Goal: Information Seeking & Learning: Learn about a topic

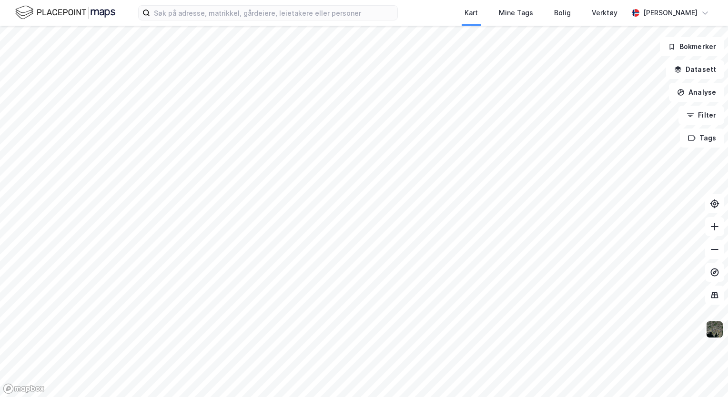
click at [719, 331] on img at bounding box center [715, 330] width 18 height 18
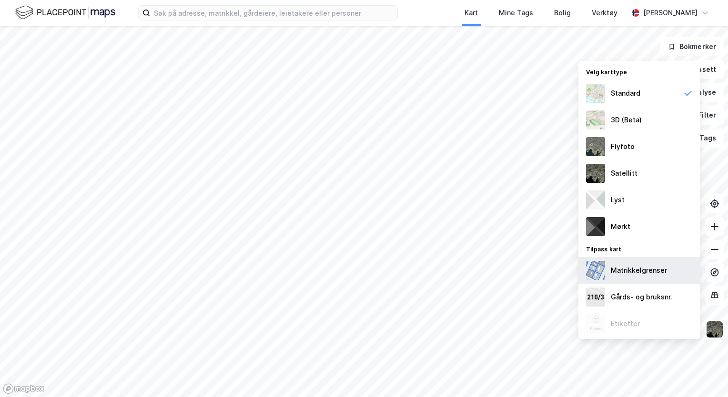
click at [623, 264] on div "Matrikkelgrenser" at bounding box center [639, 270] width 122 height 27
click at [646, 273] on div "Matrikkelgrenser" at bounding box center [639, 270] width 56 height 11
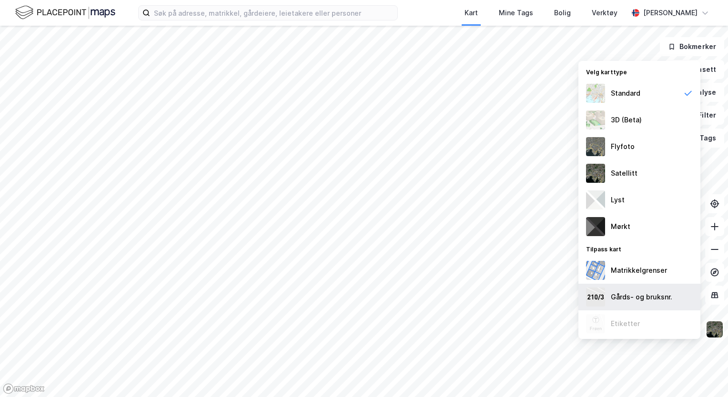
click at [644, 295] on div "Gårds- og bruksnr." at bounding box center [641, 297] width 61 height 11
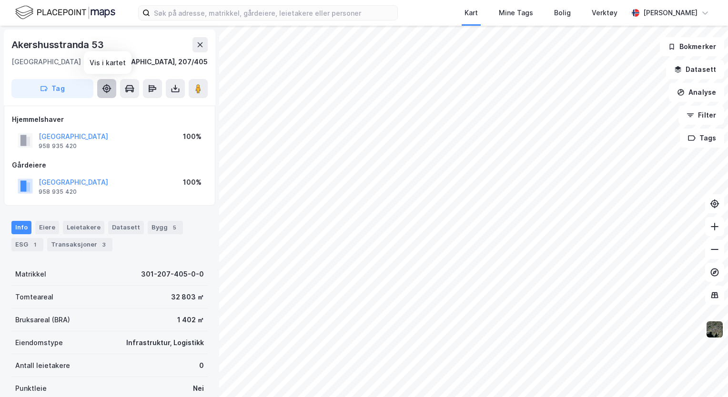
click at [107, 92] on icon at bounding box center [107, 89] width 8 height 8
click at [128, 90] on icon at bounding box center [130, 89] width 10 height 10
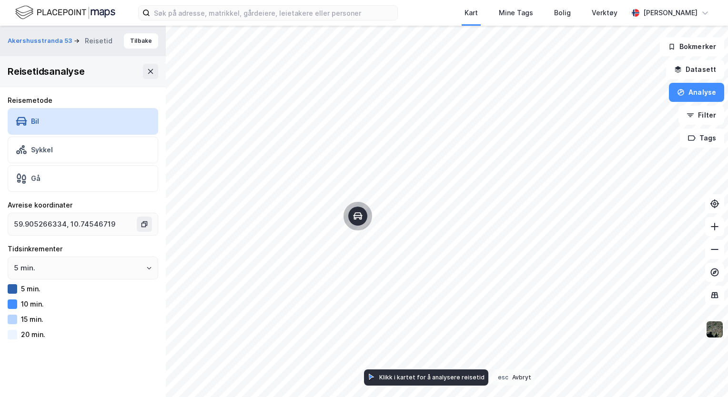
click at [55, 289] on div "5 min." at bounding box center [83, 288] width 151 height 11
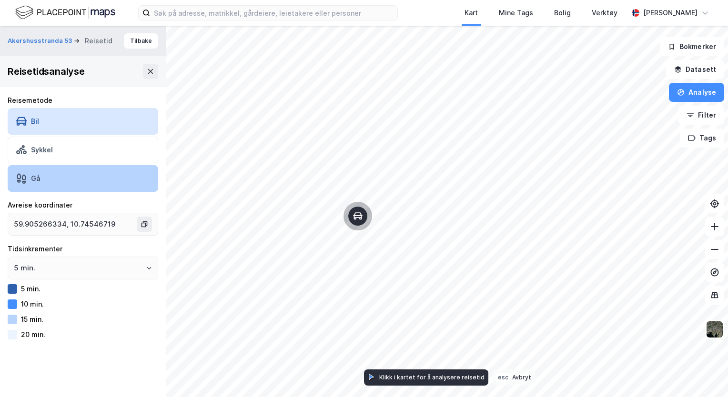
click at [59, 186] on div "Gå" at bounding box center [83, 178] width 151 height 27
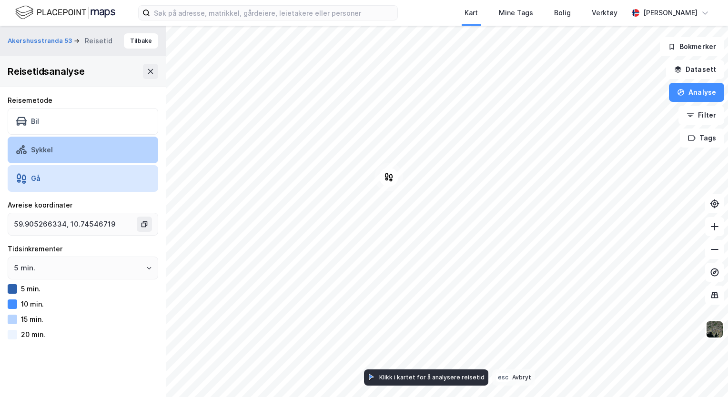
click at [58, 137] on div "Sykkel" at bounding box center [83, 150] width 151 height 27
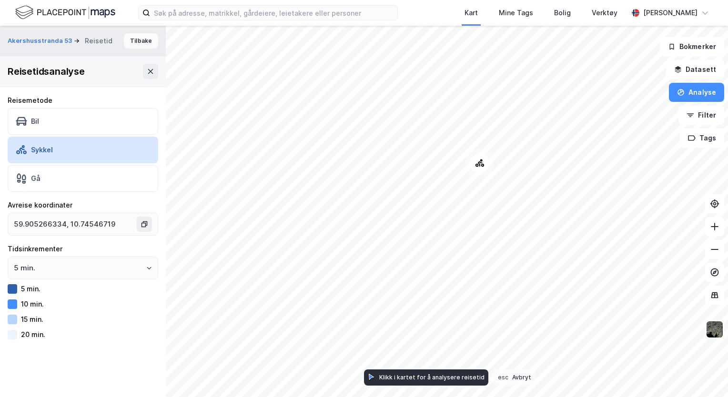
click at [133, 38] on button "Tilbake" at bounding box center [141, 40] width 34 height 15
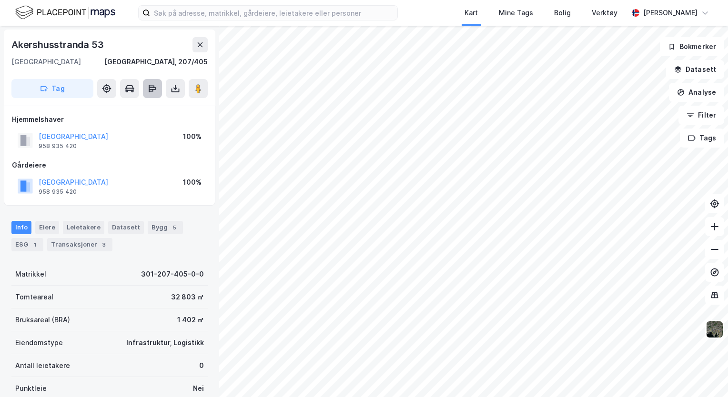
click at [153, 91] on icon at bounding box center [153, 89] width 10 height 10
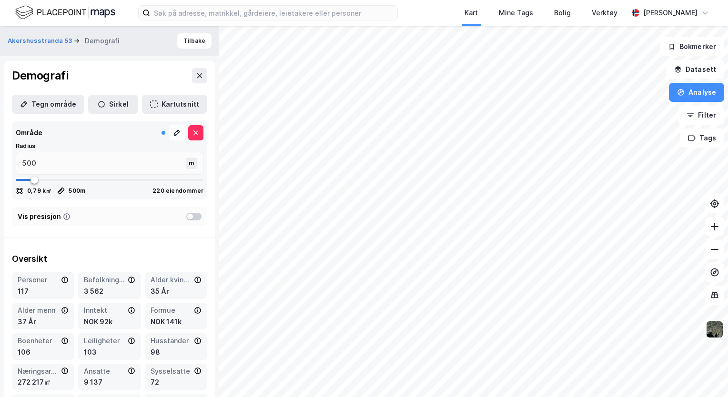
type input "491"
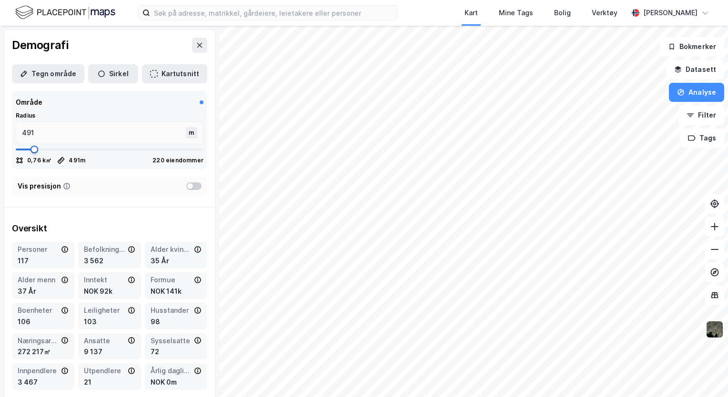
type input "518"
type input "623"
type input "808"
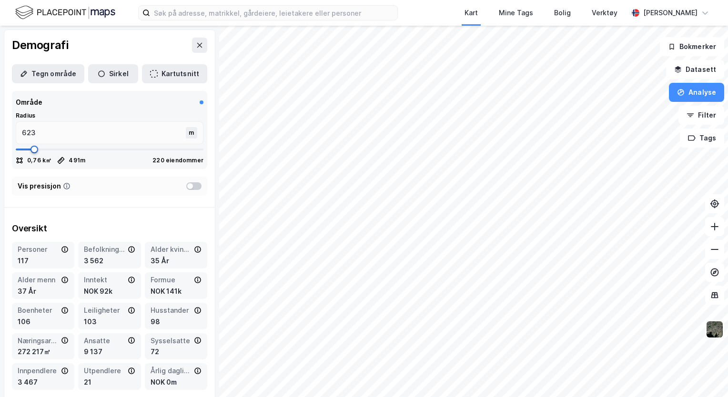
type input "808"
type input "926"
type input "1427"
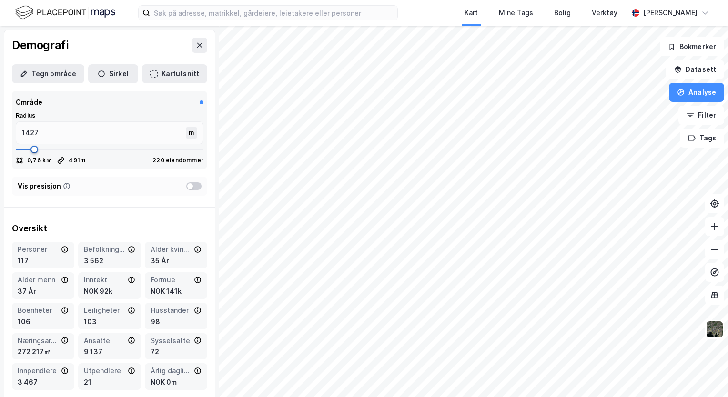
type input "1691"
type input "1942"
type input "2087"
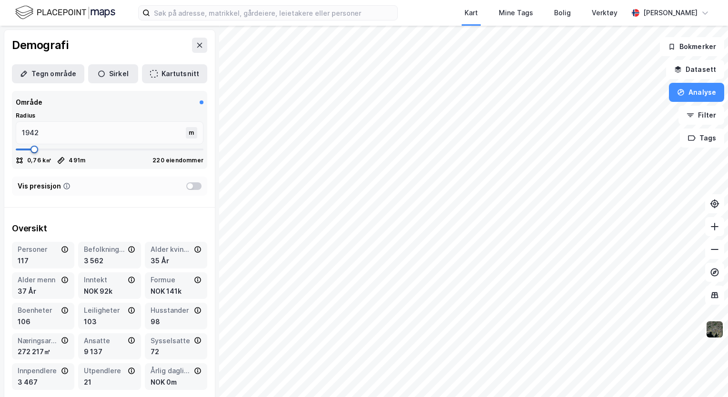
type input "2087"
type input "2139"
type input "2126"
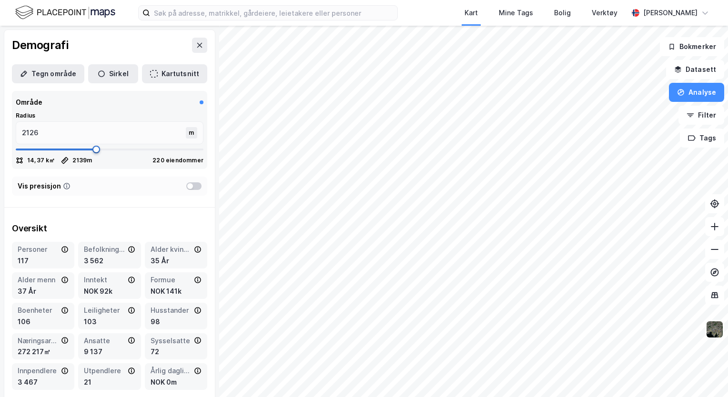
type input "2113"
type input "2100"
type input "2087"
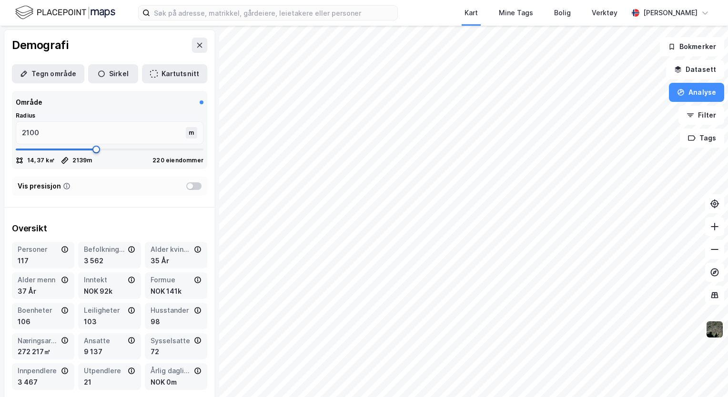
type input "2087"
type input "2073"
type input "2007"
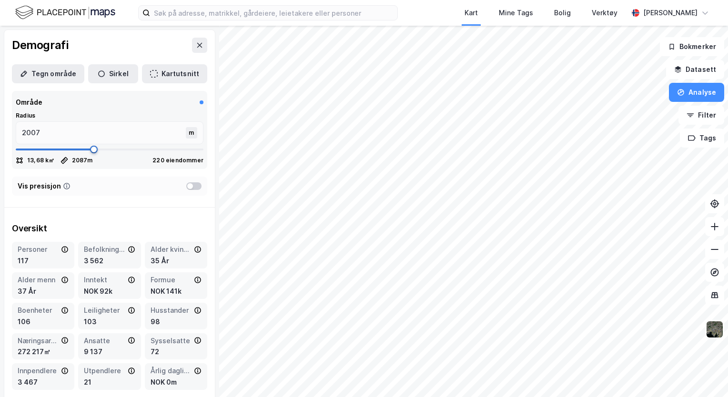
type input "1981"
type input "1968"
type input "1942"
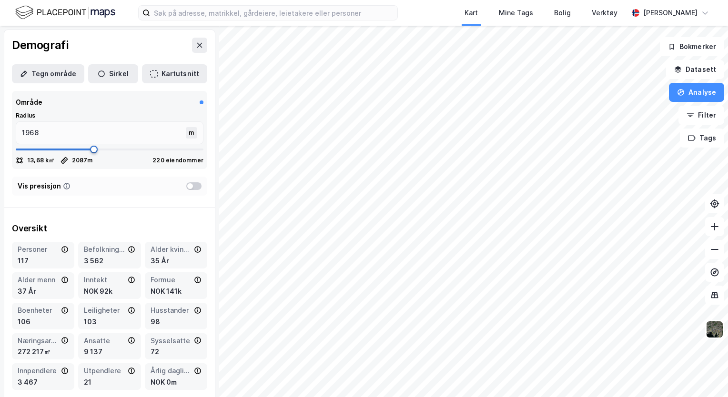
type input "1942"
type input "1928"
type input "1902"
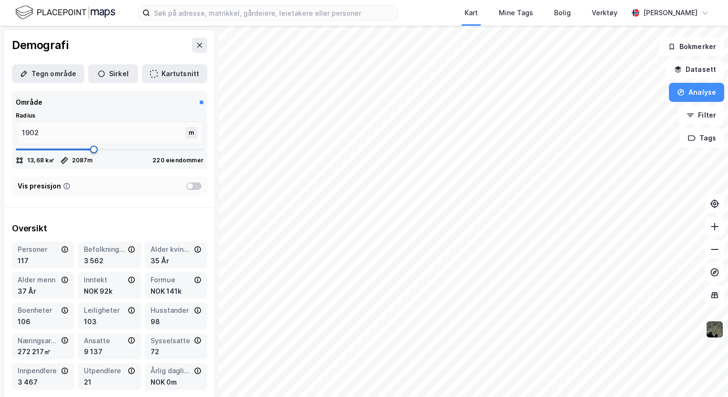
type input "1889"
type input "1876"
type input "1862"
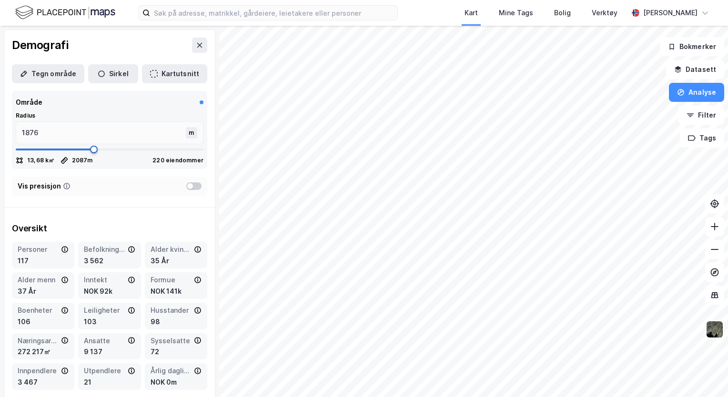
type input "1862"
type input "1849"
type input "1836"
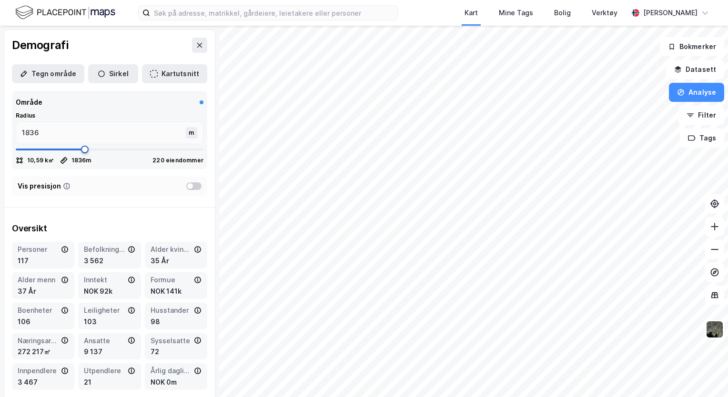
type input "1942"
type input "2337"
type input "2838"
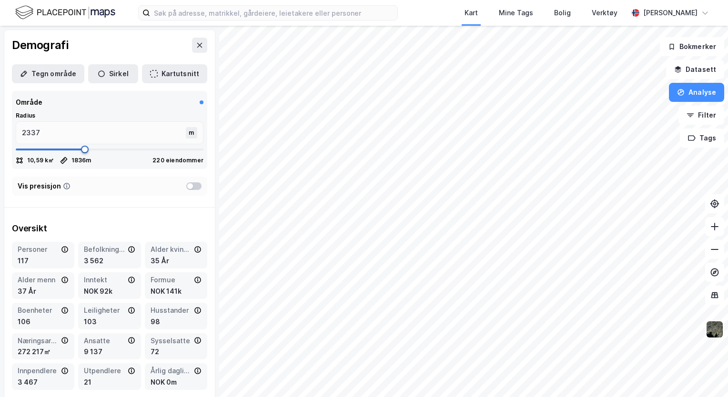
type input "2838"
type input "3563"
type input "3959"
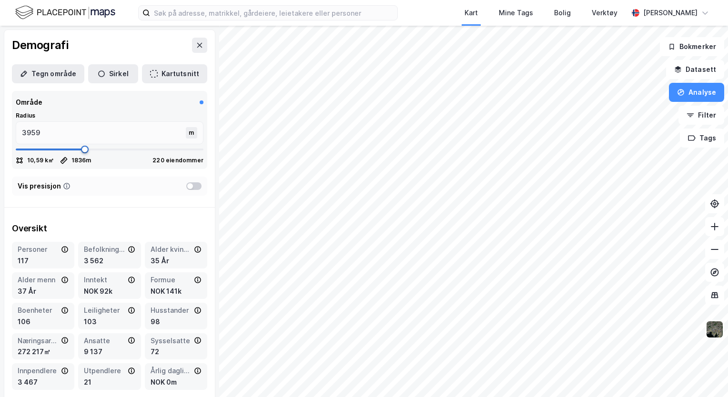
type input "4183"
type input "4209"
type input "4235"
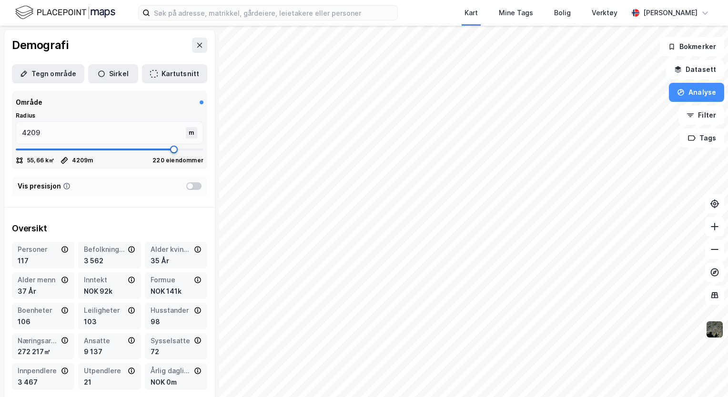
type input "4235"
type input "4262"
type input "4301"
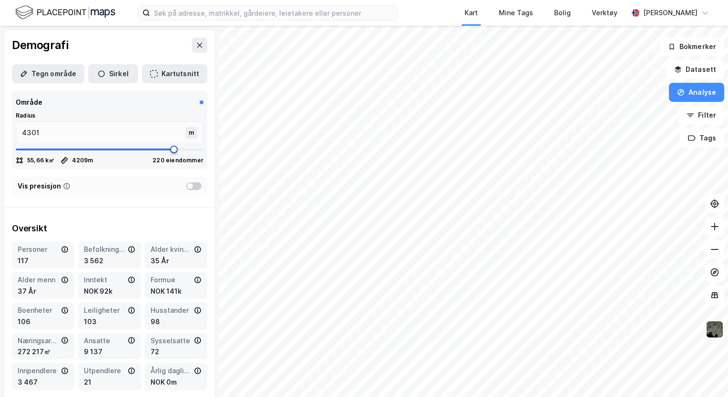
type input "4328"
type input "4341"
type input "4354"
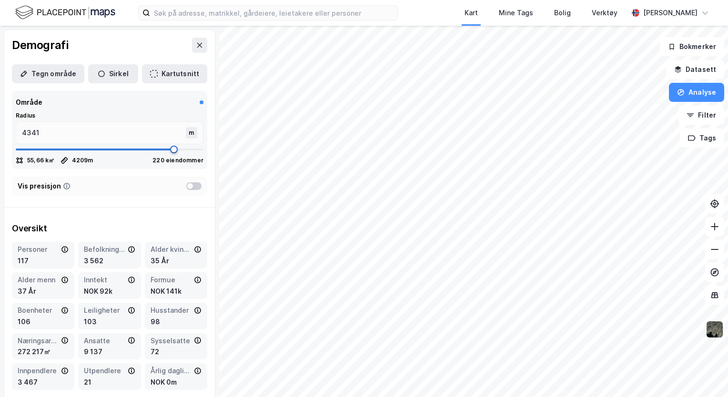
type input "4354"
type input "4367"
type input "4420"
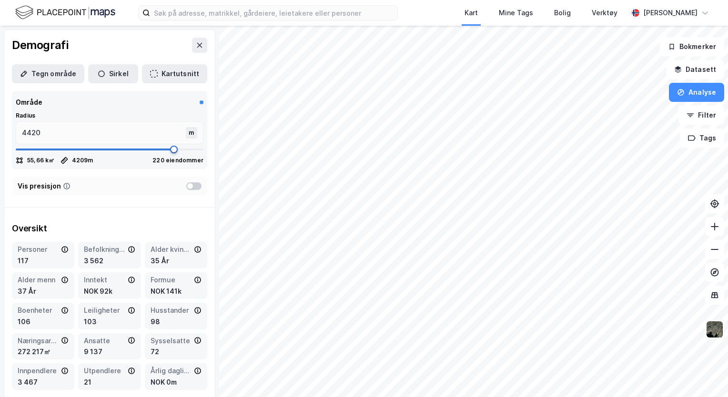
type input "4473"
type input "4525"
type input "4657"
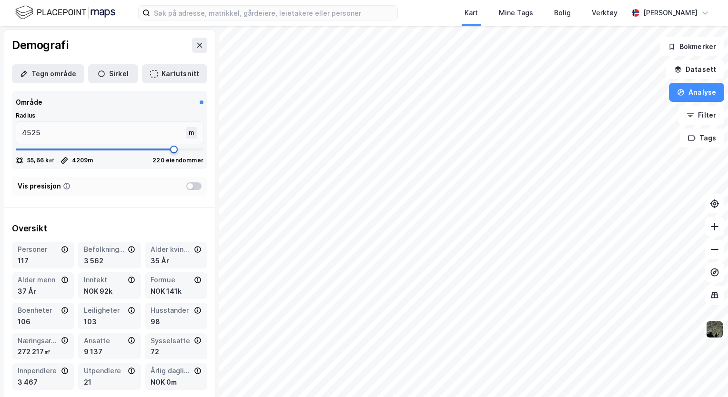
type input "4657"
type input "4789"
type input "4895"
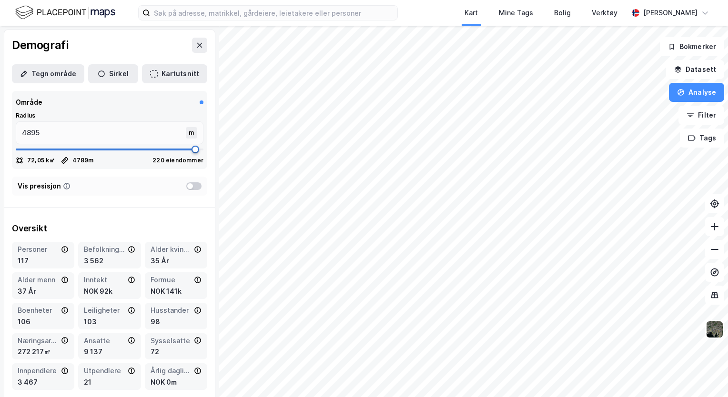
type input "5000"
drag, startPoint x: 33, startPoint y: 178, endPoint x: 202, endPoint y: 182, distance: 169.2
type input "4921"
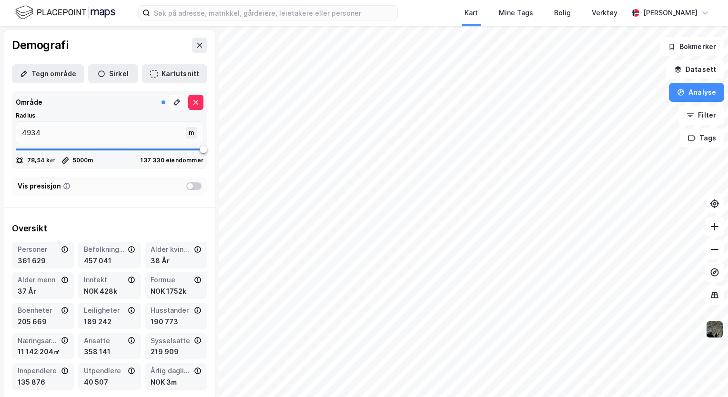
type input "4921"
type input "4895"
type input "4842"
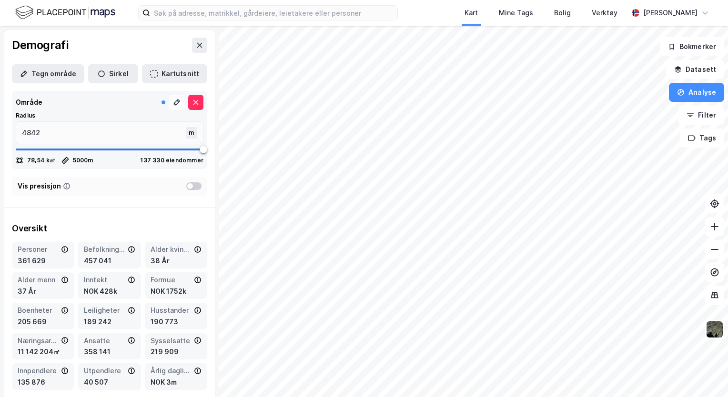
type input "4670"
type input "4407"
type input "4051"
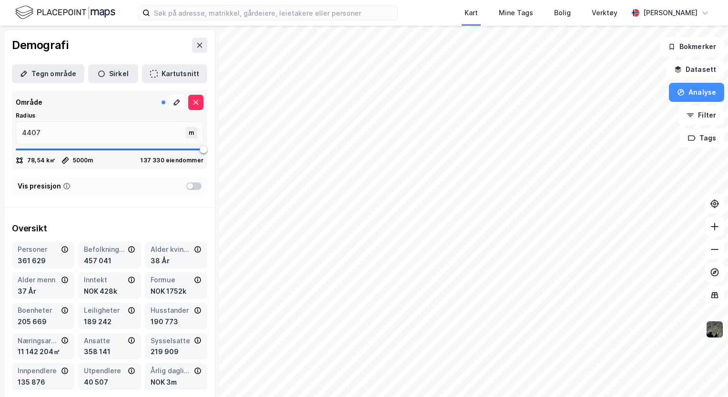
type input "4051"
type input "3695"
type input "3405"
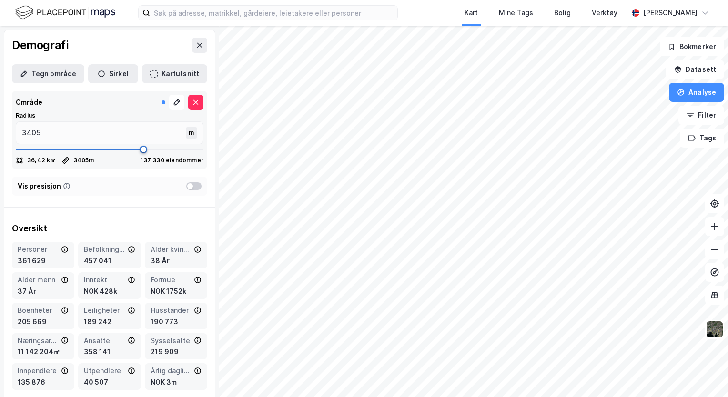
type input "3141"
type input "3049"
type input "2733"
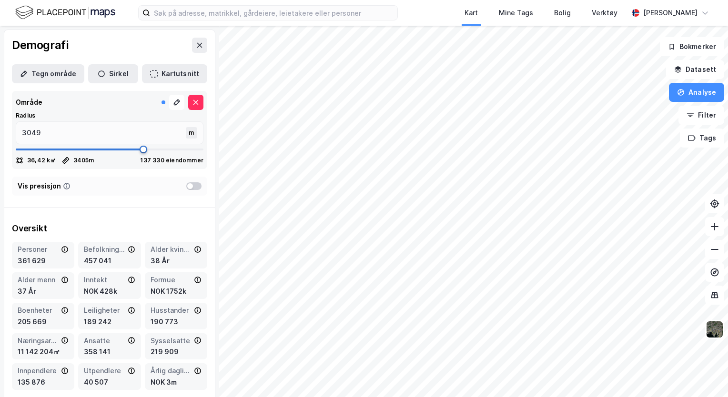
type input "2733"
type input "2588"
type input "2561"
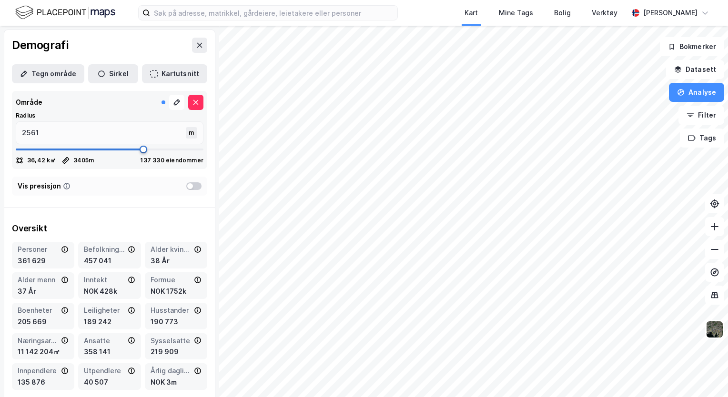
type input "2495"
type input "2469"
type input "2442"
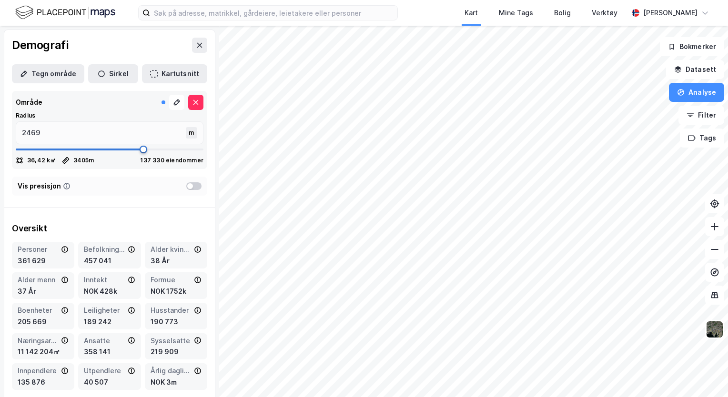
type input "2442"
type input "2416"
type input "2350"
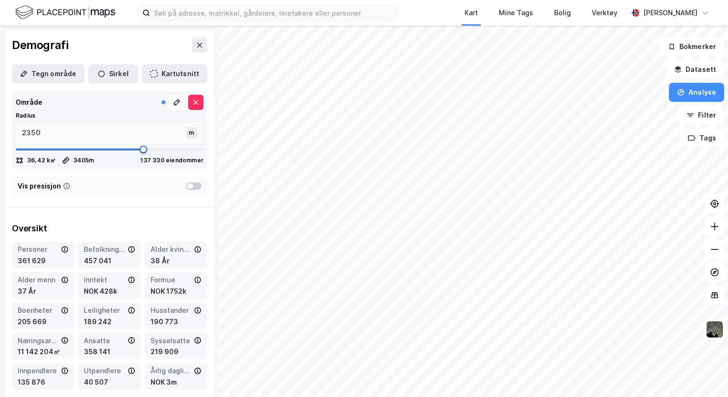
type input "2271"
type input "2179"
type input "2034"
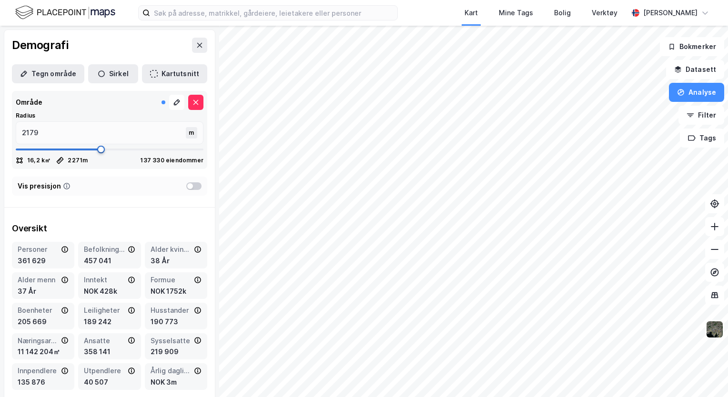
type input "2034"
type input "1876"
type input "1744"
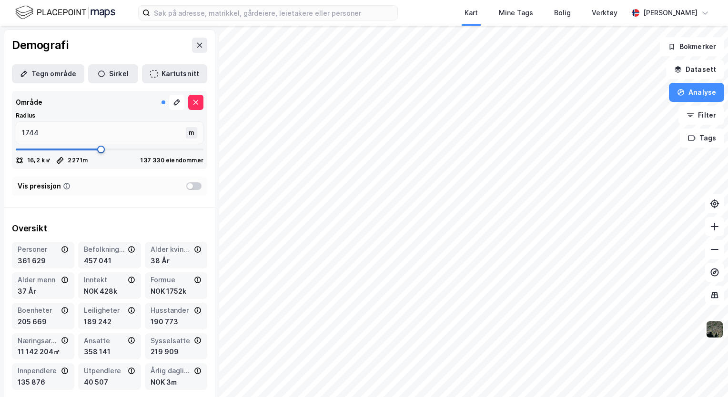
type input "1612"
type input "1520"
type input "1493"
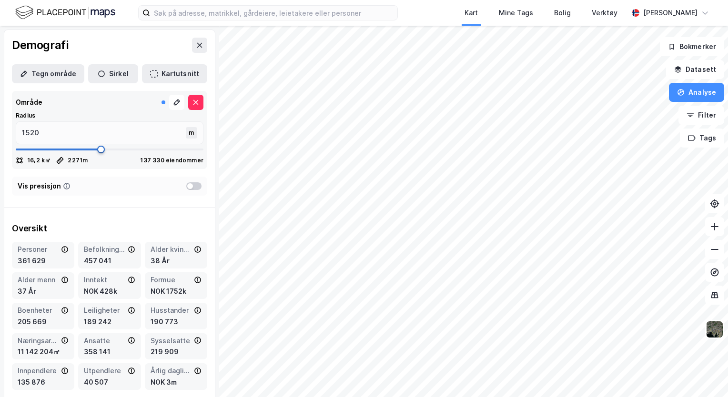
type input "1493"
type input "1467"
type input "1454"
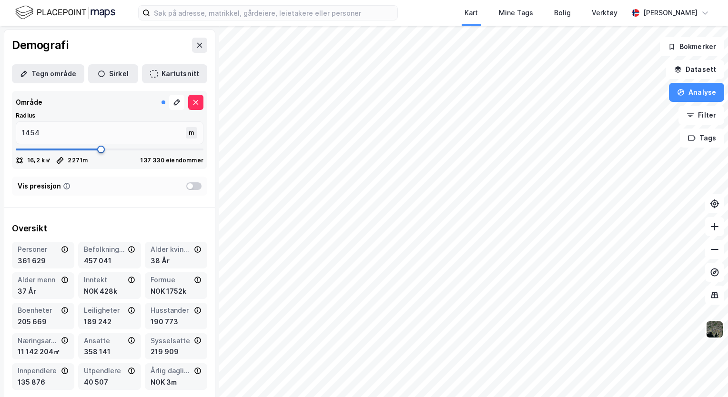
type input "1427"
type input "1414"
type input "1401"
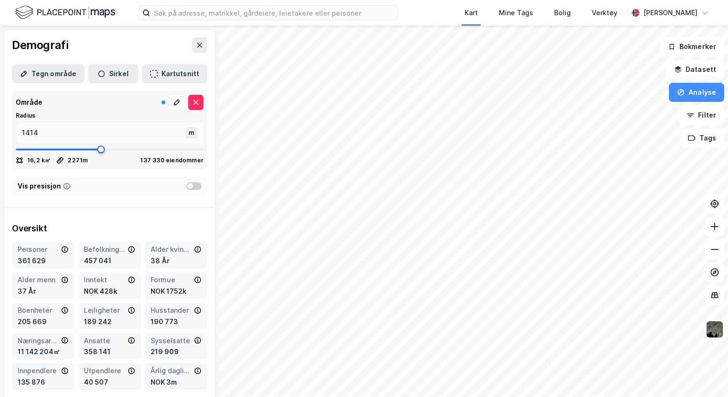
type input "1401"
type input "1375"
type input "1361"
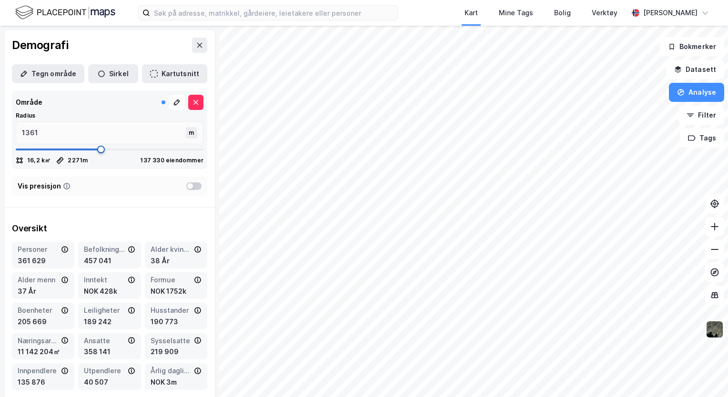
type input "1348"
type input "1322"
type input "1309"
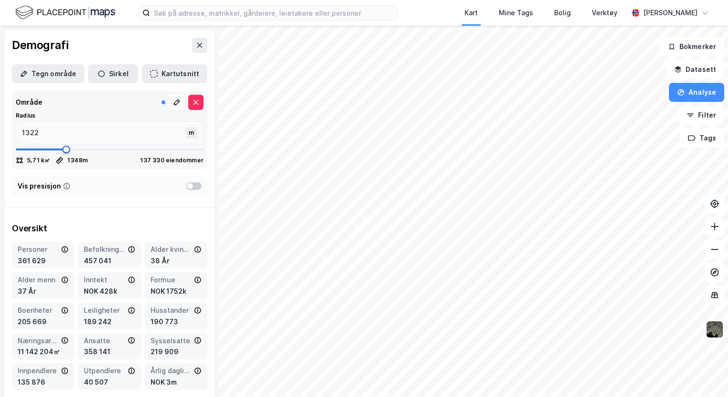
type input "1309"
type input "1269"
type input "1256"
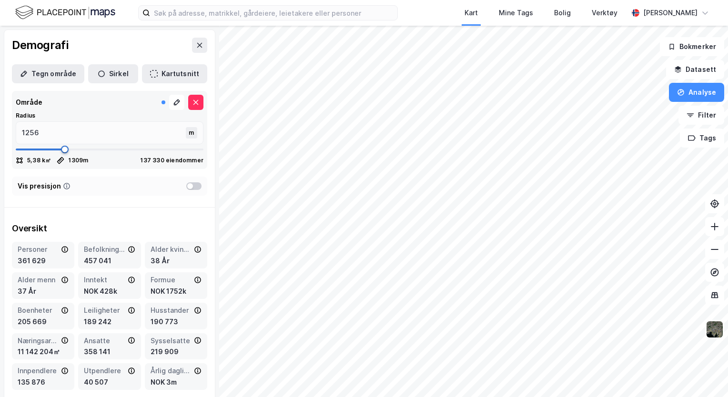
type input "1243"
type input "1216"
type input "1203"
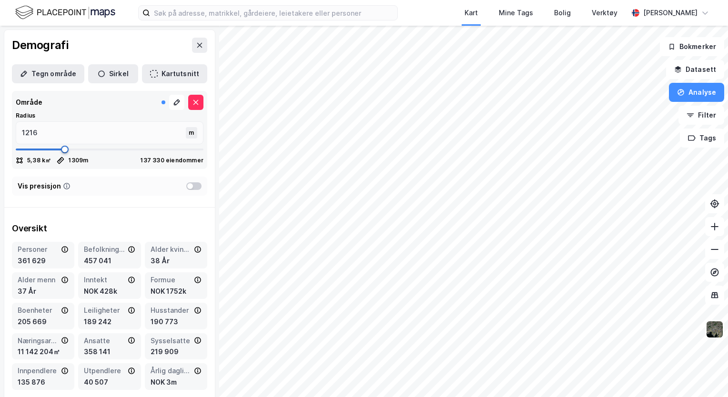
type input "1203"
type input "1190"
type input "1151"
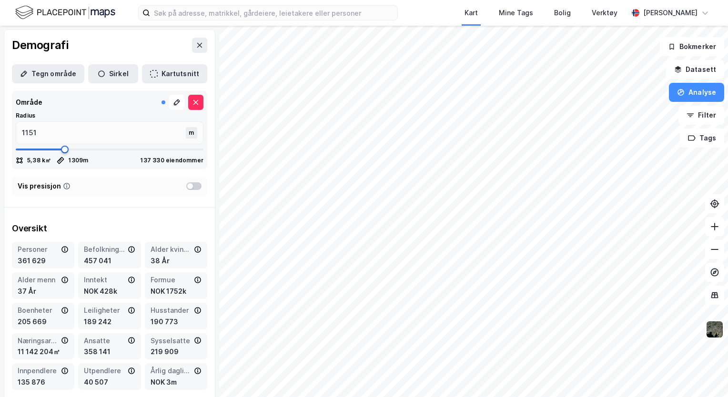
type input "1137"
drag, startPoint x: 194, startPoint y: 149, endPoint x: 57, endPoint y: 141, distance: 137.4
click at [57, 146] on span at bounding box center [59, 150] width 8 height 8
click at [163, 75] on button "Kartutsnitt" at bounding box center [174, 73] width 65 height 19
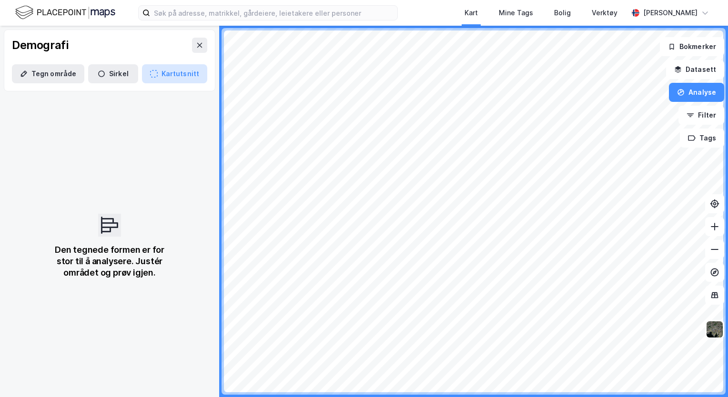
click at [165, 77] on button "Kartutsnitt" at bounding box center [174, 73] width 65 height 19
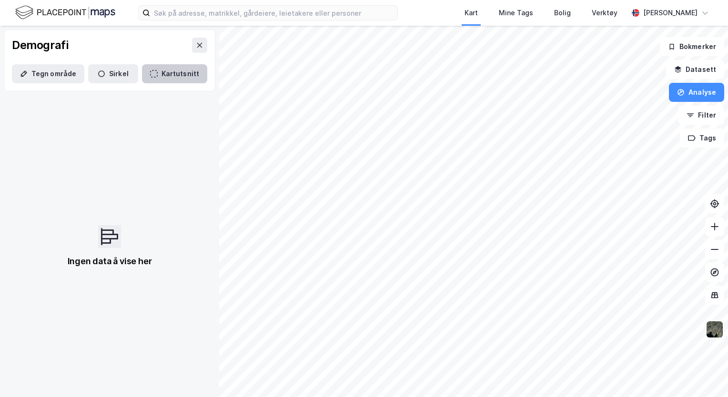
click at [167, 74] on button "Kartutsnitt" at bounding box center [174, 73] width 65 height 19
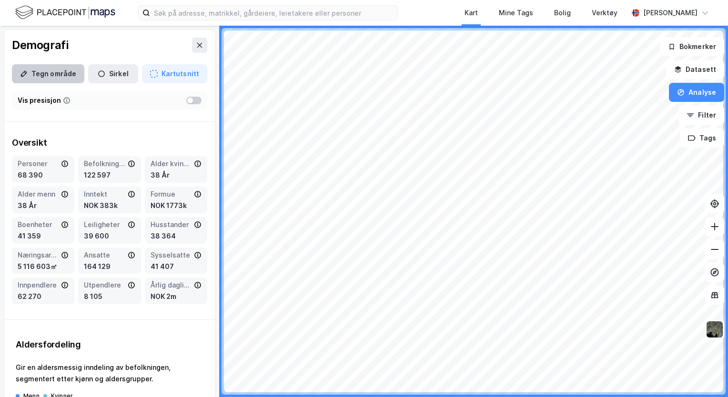
click at [54, 71] on button "Tegn område" at bounding box center [48, 73] width 72 height 19
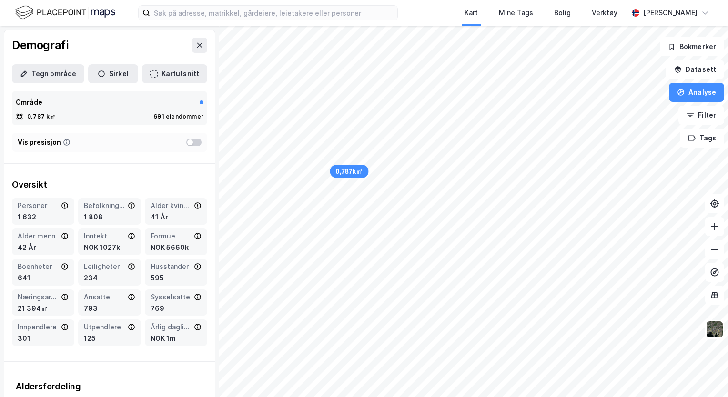
click at [187, 140] on div at bounding box center [193, 143] width 15 height 8
click at [186, 144] on div at bounding box center [193, 143] width 15 height 8
click at [196, 45] on icon at bounding box center [200, 45] width 8 height 8
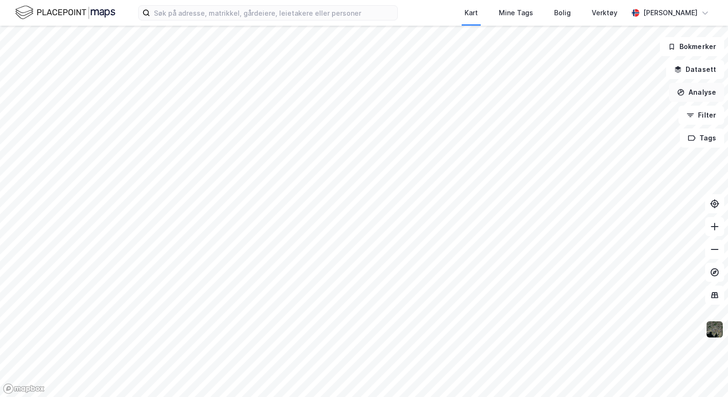
click at [699, 92] on button "Analyse" at bounding box center [696, 92] width 55 height 19
click at [692, 66] on button "Datasett" at bounding box center [695, 69] width 58 height 19
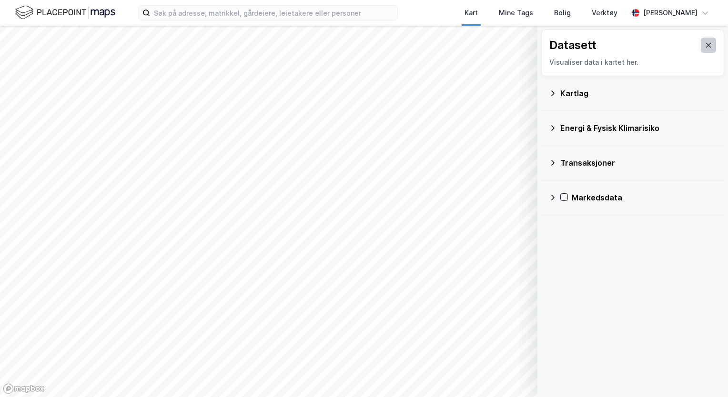
click at [705, 43] on button at bounding box center [708, 45] width 15 height 15
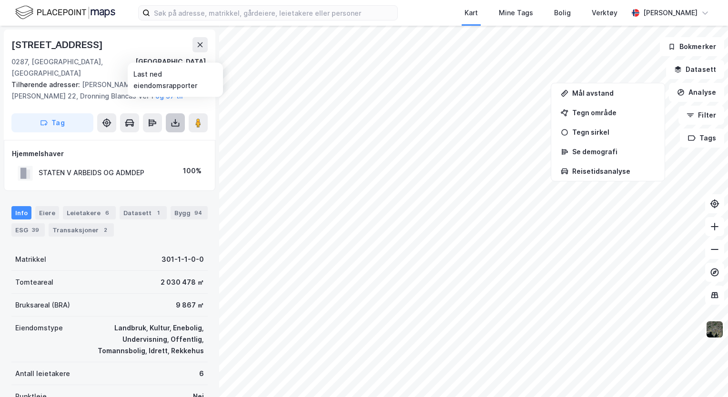
click at [172, 118] on icon at bounding box center [176, 123] width 10 height 10
click at [196, 118] on image at bounding box center [198, 123] width 6 height 10
click at [66, 113] on button "Tag" at bounding box center [52, 122] width 82 height 19
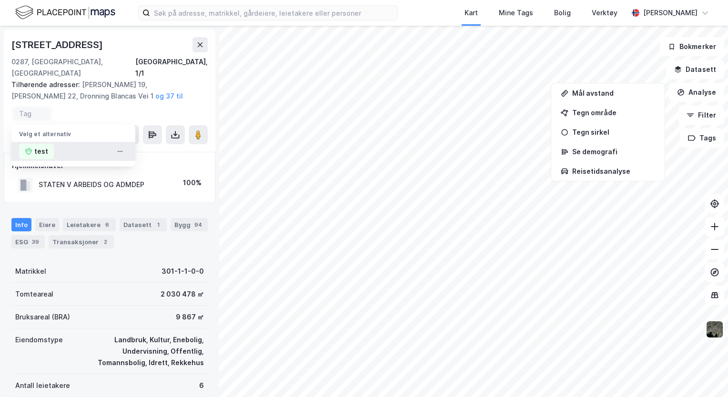
click at [50, 144] on div "test" at bounding box center [36, 151] width 35 height 15
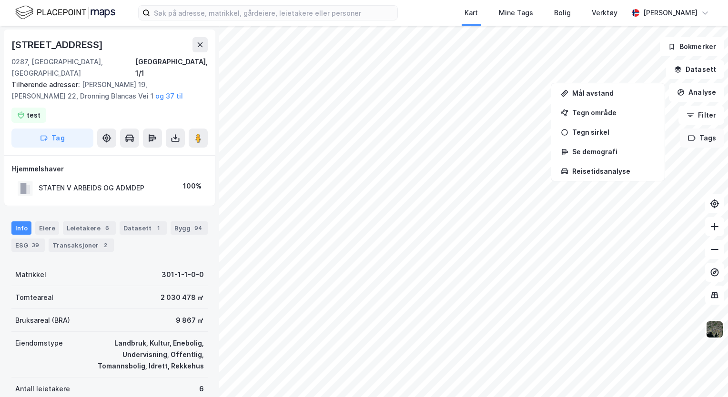
click at [703, 141] on button "Tags" at bounding box center [702, 138] width 44 height 19
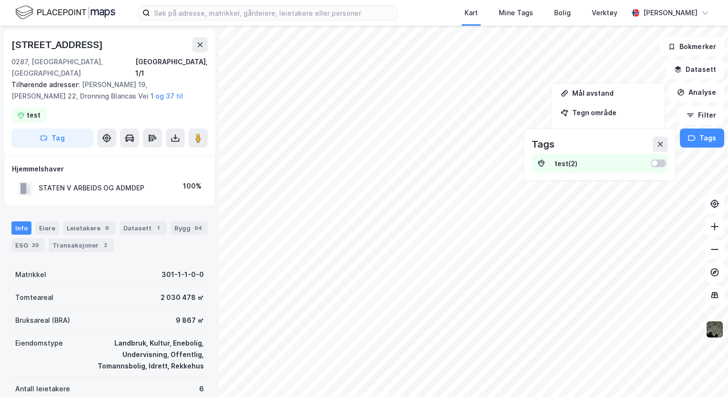
click at [665, 166] on div at bounding box center [658, 164] width 15 height 8
click at [655, 161] on div at bounding box center [658, 164] width 15 height 8
click at [661, 144] on icon at bounding box center [659, 144] width 5 height 5
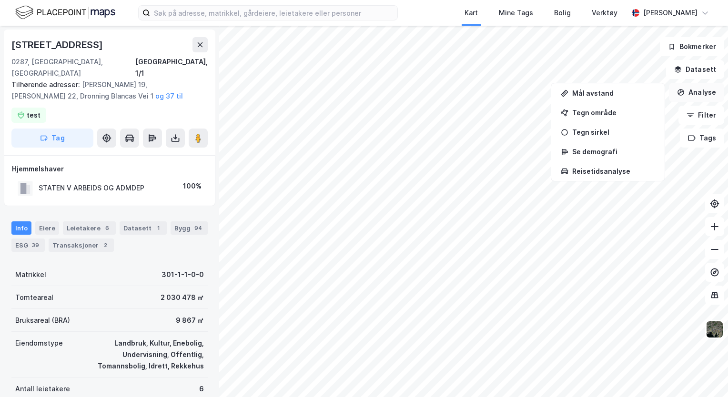
click at [698, 92] on button "Analyse" at bounding box center [696, 92] width 55 height 19
click at [702, 141] on button "Tags" at bounding box center [702, 138] width 44 height 19
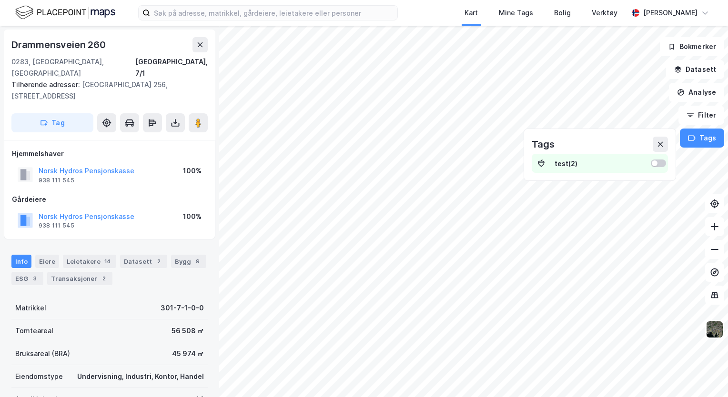
click at [665, 163] on div at bounding box center [658, 164] width 15 height 8
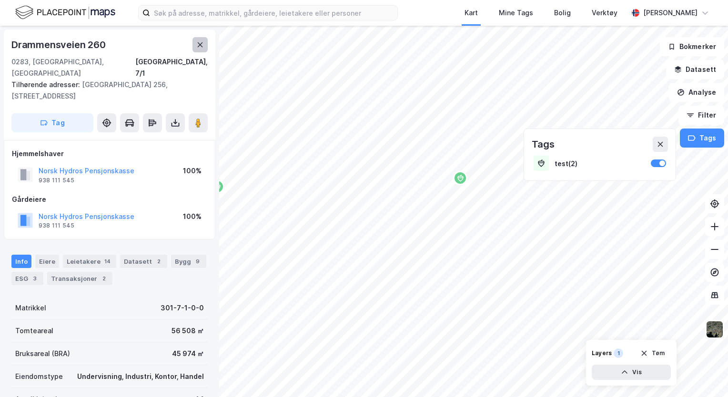
click at [204, 41] on button at bounding box center [199, 44] width 15 height 15
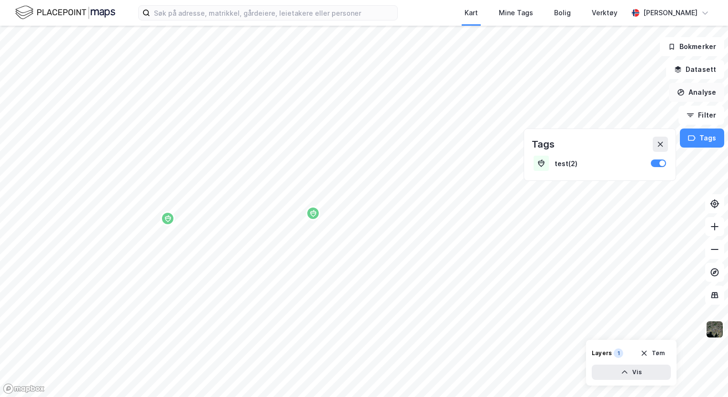
click at [697, 93] on button "Analyse" at bounding box center [696, 92] width 55 height 19
click at [586, 113] on div "Tegn område" at bounding box center [613, 113] width 83 height 8
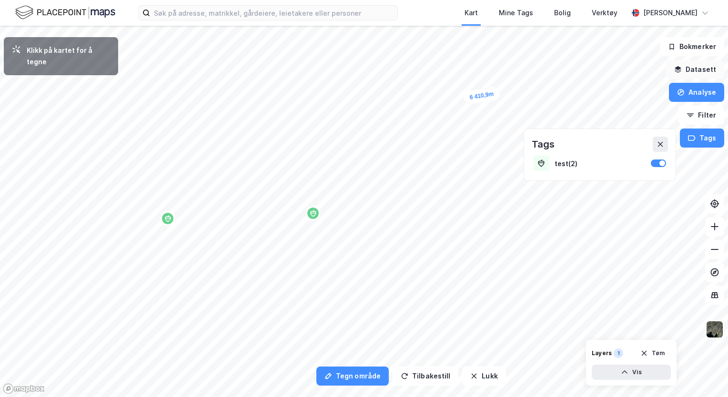
click at [701, 67] on button "Datasett" at bounding box center [695, 69] width 58 height 19
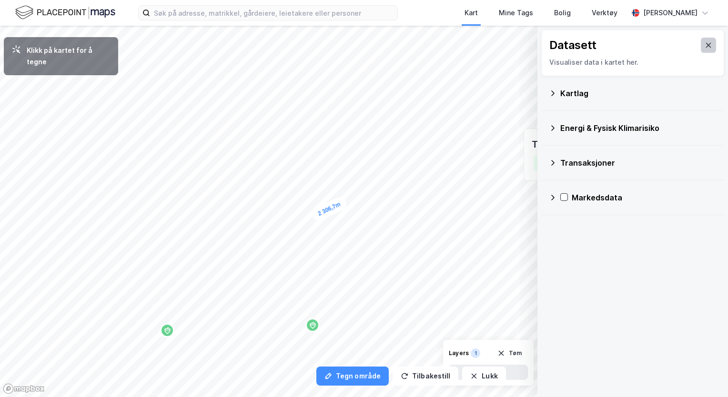
click at [705, 45] on icon at bounding box center [709, 45] width 8 height 8
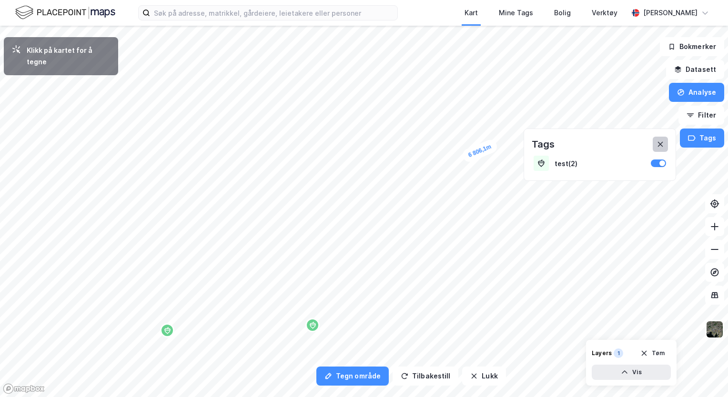
click at [662, 143] on icon at bounding box center [659, 144] width 5 height 5
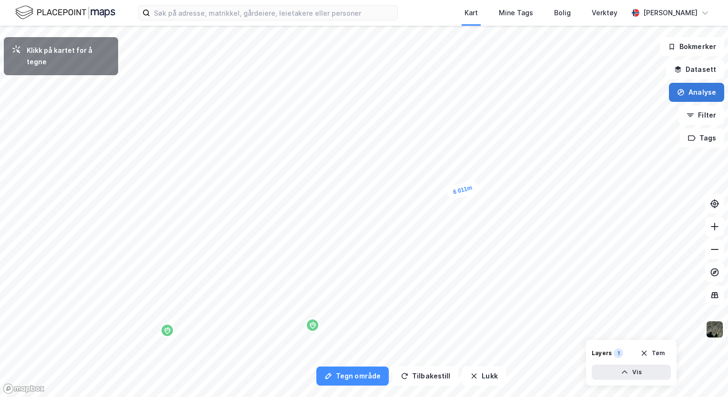
click at [695, 94] on button "Analyse" at bounding box center [696, 92] width 55 height 19
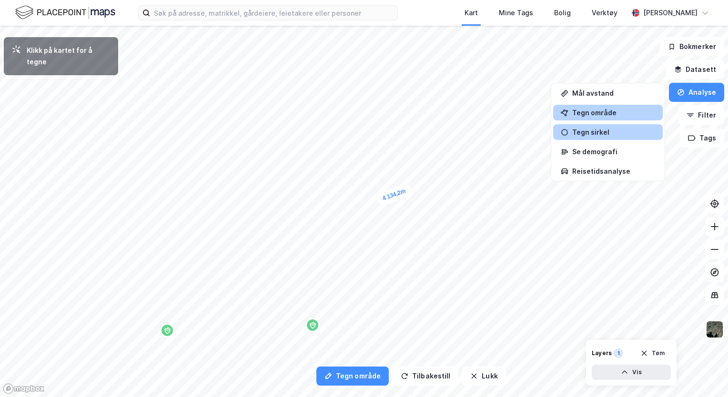
click at [585, 134] on div "Tegn sirkel" at bounding box center [613, 132] width 83 height 8
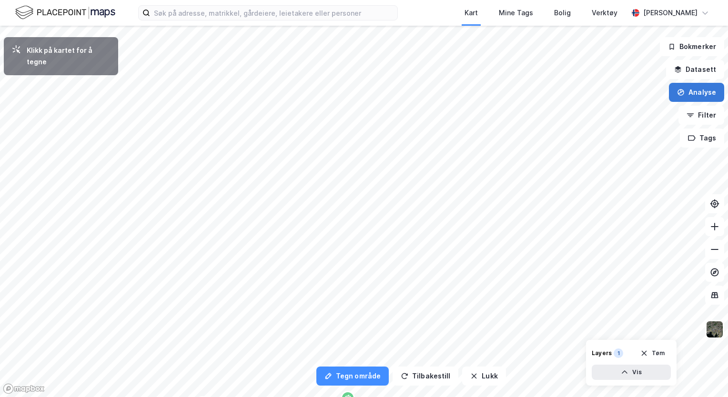
click at [698, 94] on button "Analyse" at bounding box center [696, 92] width 55 height 19
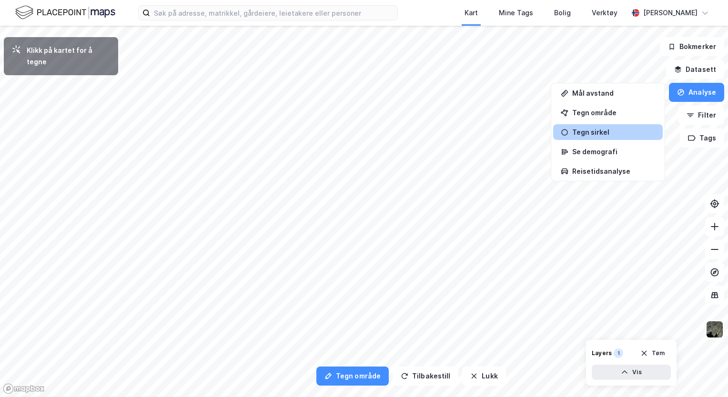
click at [78, 52] on div "Klikk på kartet for å tegne" at bounding box center [69, 56] width 84 height 23
click at [692, 91] on button "Analyse" at bounding box center [696, 92] width 55 height 19
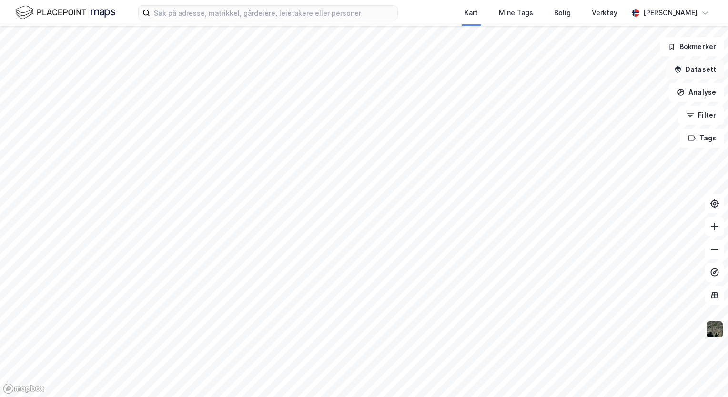
click at [694, 73] on button "Datasett" at bounding box center [695, 69] width 58 height 19
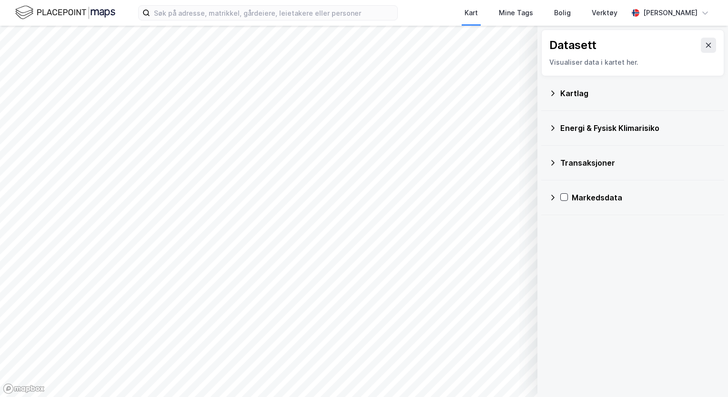
click at [597, 128] on div "Energi & Fysisk Klimarisiko" at bounding box center [638, 127] width 156 height 11
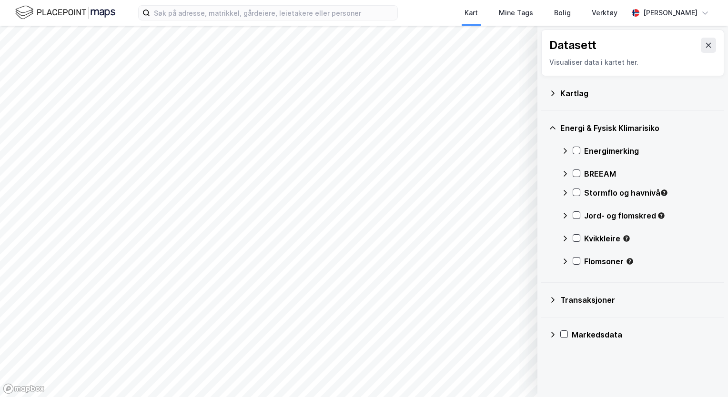
click at [553, 296] on icon at bounding box center [553, 300] width 8 height 8
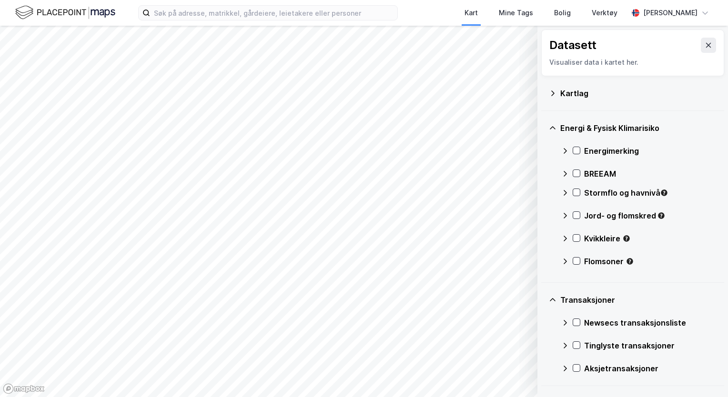
scroll to position [27, 0]
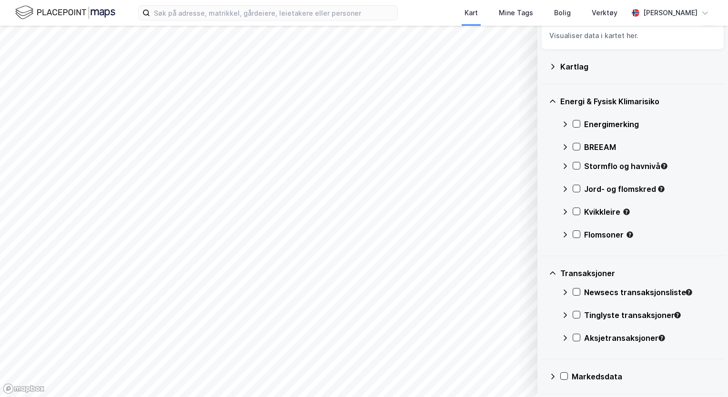
click at [553, 99] on icon at bounding box center [553, 102] width 8 height 8
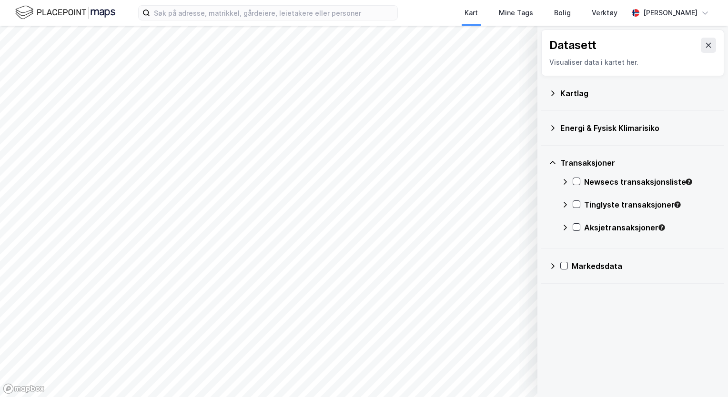
click at [553, 162] on icon at bounding box center [553, 163] width 8 height 8
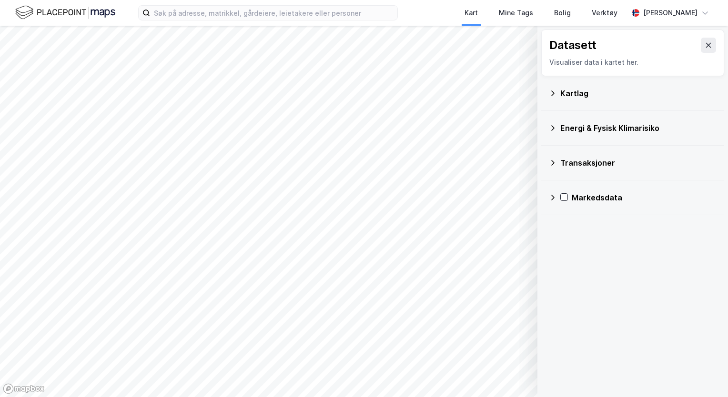
click at [553, 200] on icon at bounding box center [553, 198] width 8 height 8
click at [551, 94] on icon at bounding box center [553, 94] width 8 height 8
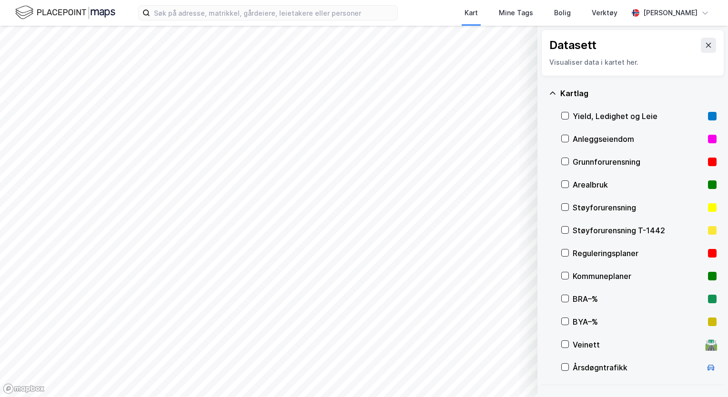
click at [617, 367] on div "Årsdøgntrafikk" at bounding box center [637, 367] width 129 height 11
click at [705, 41] on icon at bounding box center [709, 45] width 8 height 8
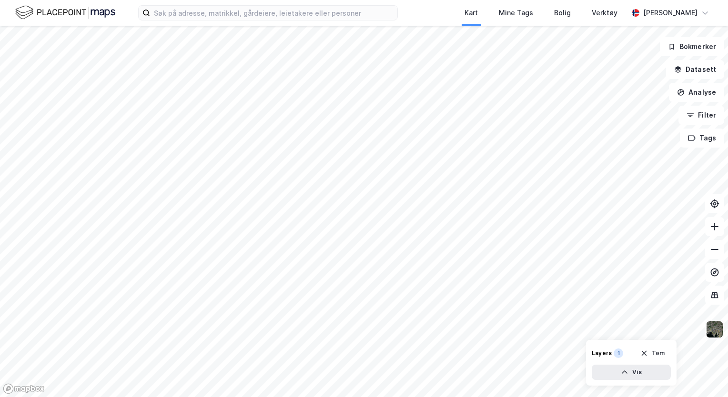
click at [712, 333] on img at bounding box center [715, 330] width 18 height 18
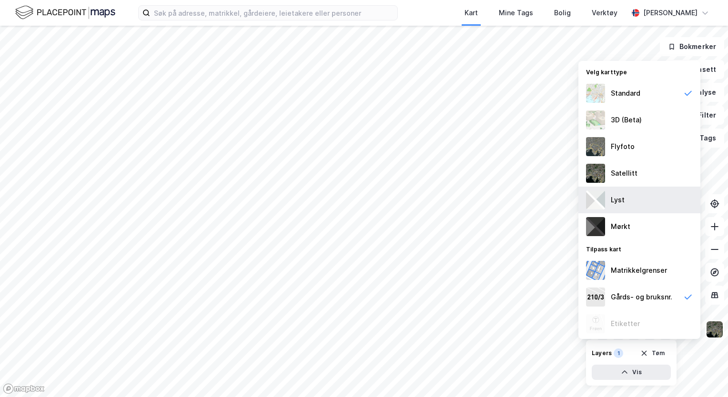
click at [620, 201] on div "Lyst" at bounding box center [618, 199] width 14 height 11
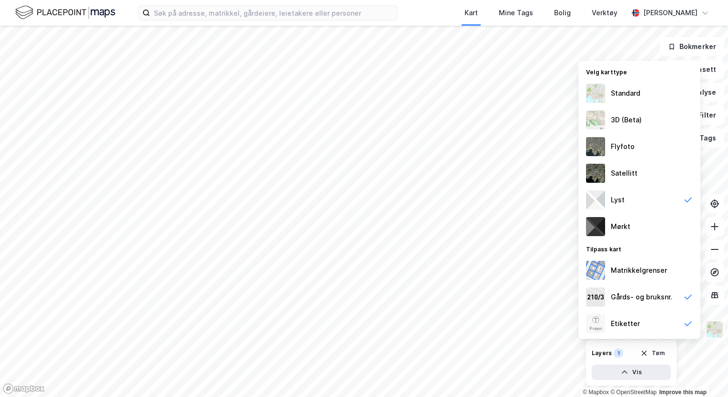
click at [713, 330] on img at bounding box center [715, 330] width 18 height 18
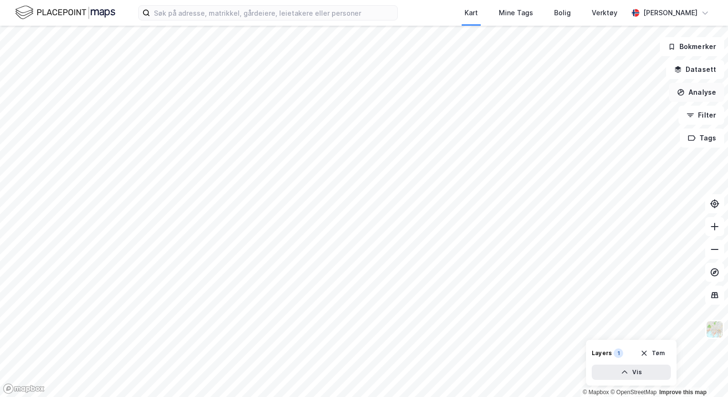
click at [699, 95] on button "Analyse" at bounding box center [696, 92] width 55 height 19
click at [704, 113] on button "Filter" at bounding box center [701, 115] width 46 height 19
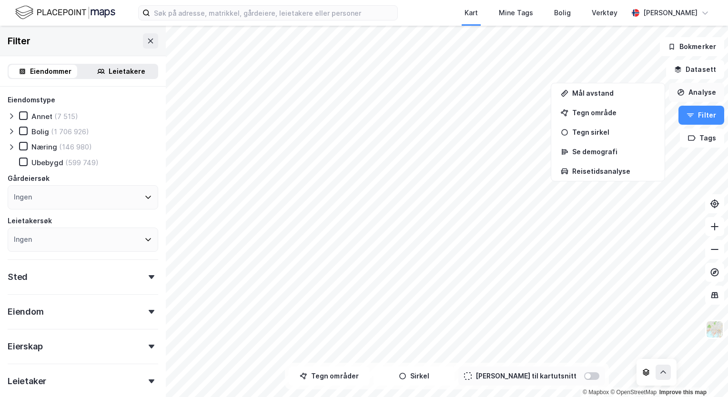
click at [698, 89] on button "Analyse" at bounding box center [696, 92] width 55 height 19
click at [698, 92] on button "Analyse" at bounding box center [696, 92] width 55 height 19
click at [602, 132] on div "Tegn sirkel" at bounding box center [613, 132] width 83 height 8
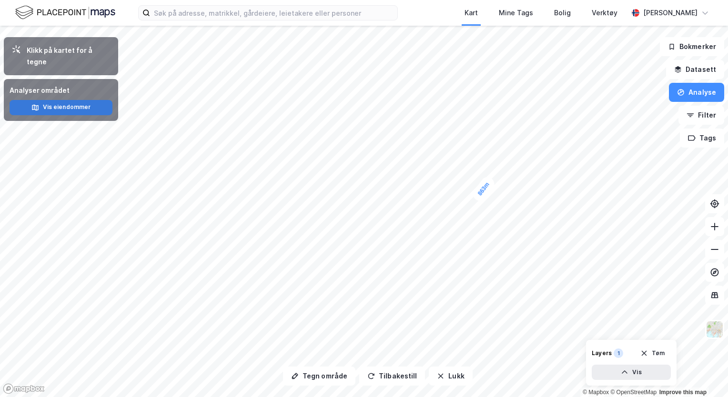
click at [61, 100] on button "Vis eiendommer" at bounding box center [61, 107] width 103 height 15
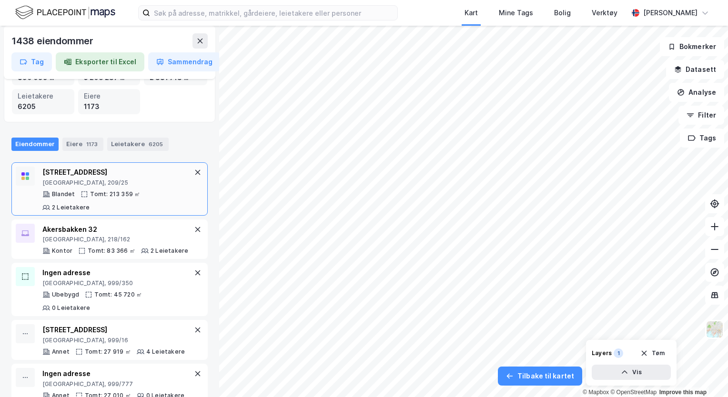
scroll to position [48, 0]
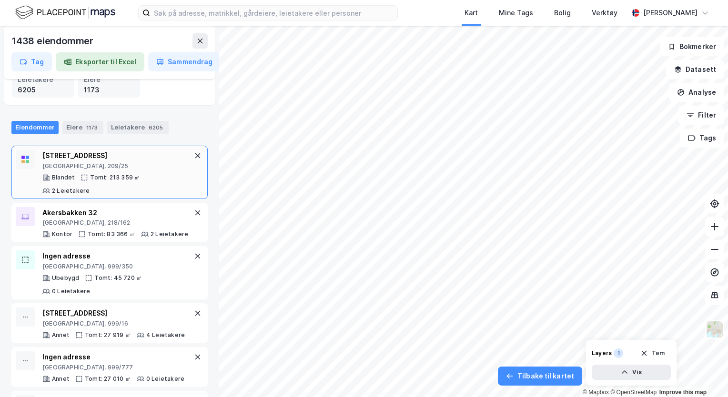
click at [72, 156] on div "Wergelandsveien 6" at bounding box center [117, 155] width 150 height 11
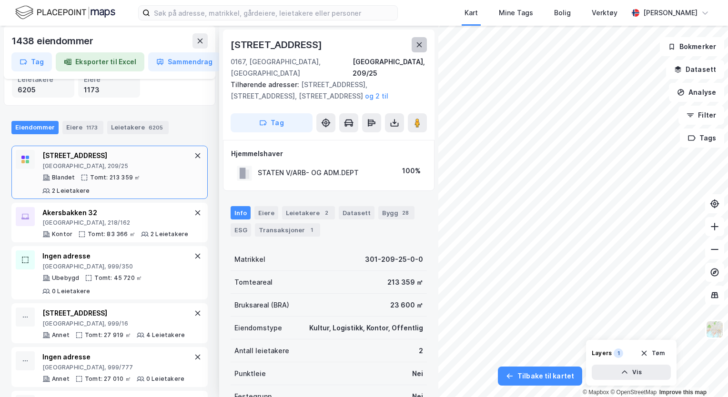
click at [417, 45] on icon at bounding box center [419, 45] width 8 height 8
